Goal: Information Seeking & Learning: Check status

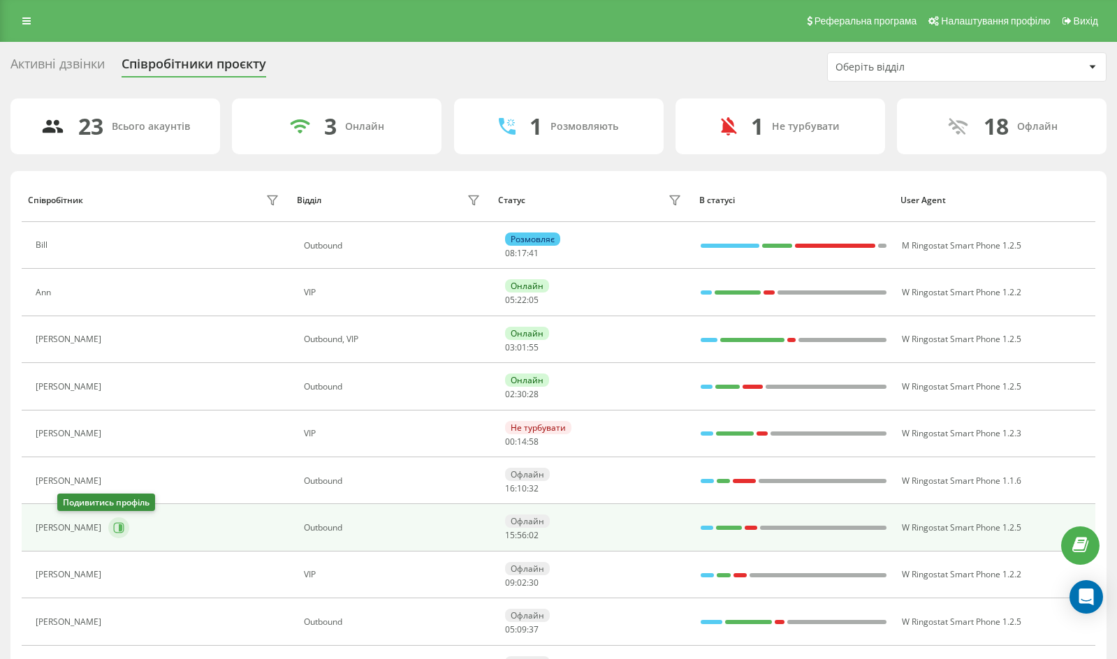
click at [119, 529] on icon at bounding box center [120, 528] width 3 height 7
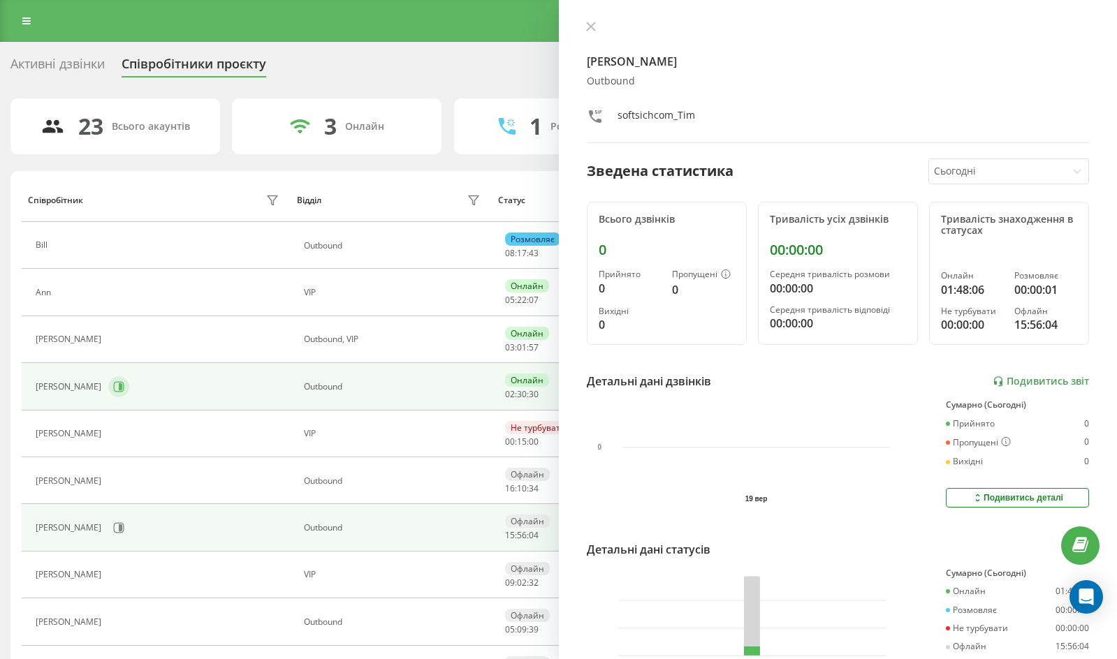
click at [108, 386] on button at bounding box center [118, 386] width 21 height 21
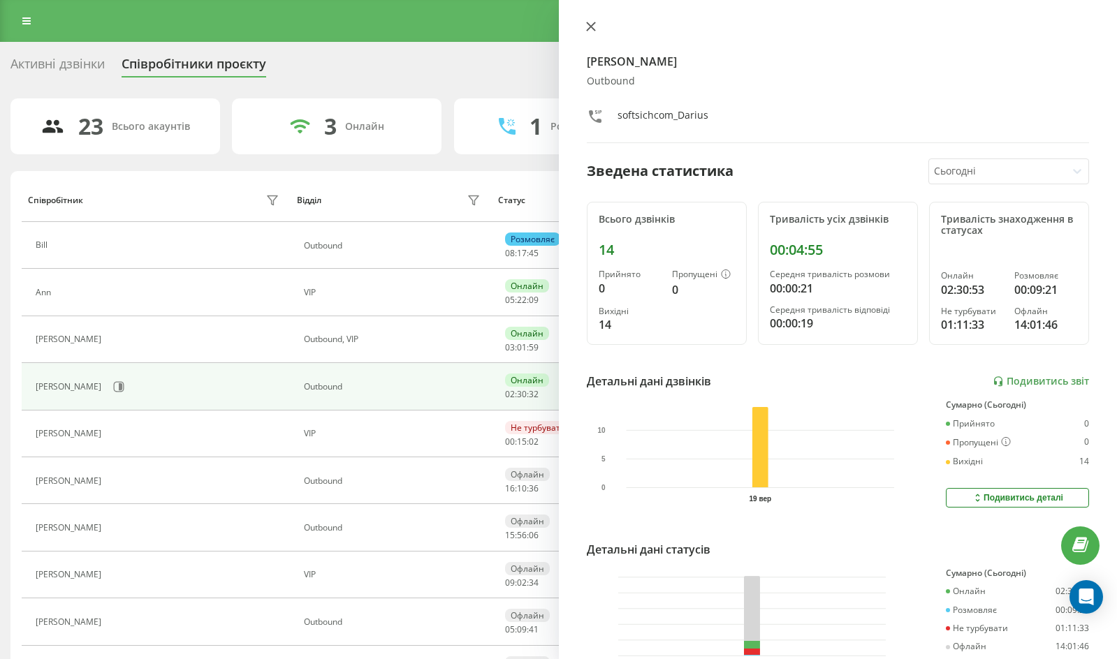
click at [597, 24] on button at bounding box center [591, 27] width 18 height 13
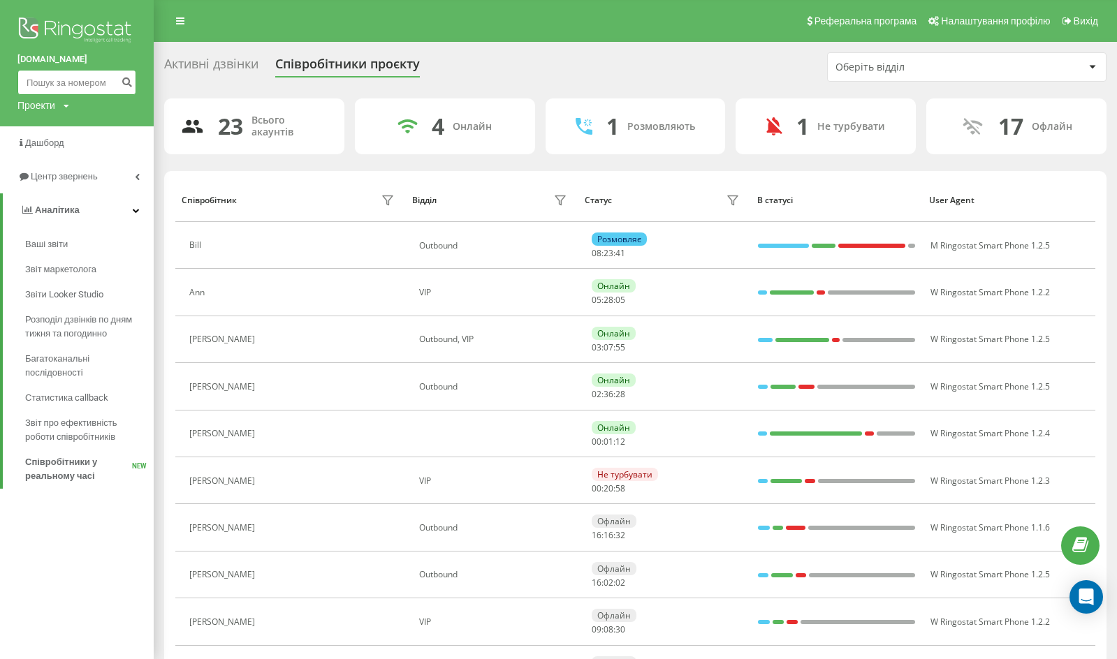
click at [72, 85] on input at bounding box center [76, 82] width 119 height 25
paste input "18733536391"
type input "18733536391"
click at [124, 88] on button "submit" at bounding box center [126, 82] width 19 height 25
